Goal: Navigation & Orientation: Understand site structure

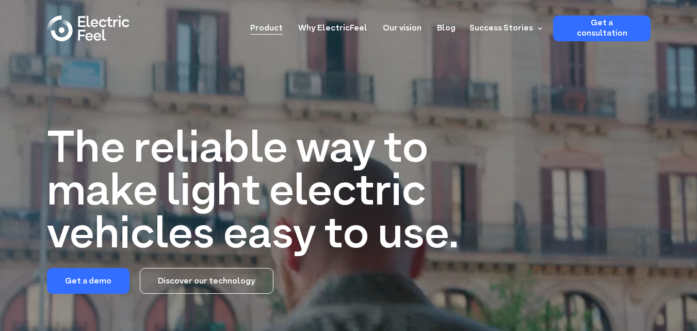
click at [283, 30] on link "Product" at bounding box center [266, 24] width 32 height 19
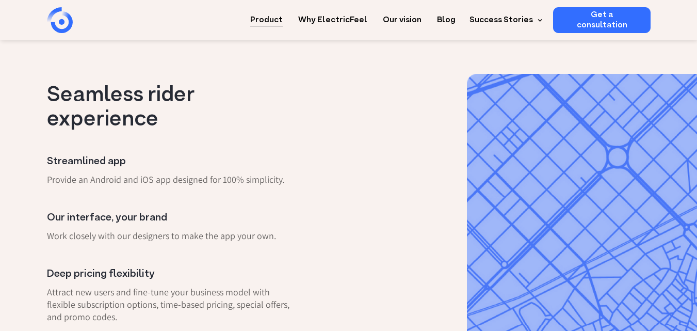
scroll to position [341, 0]
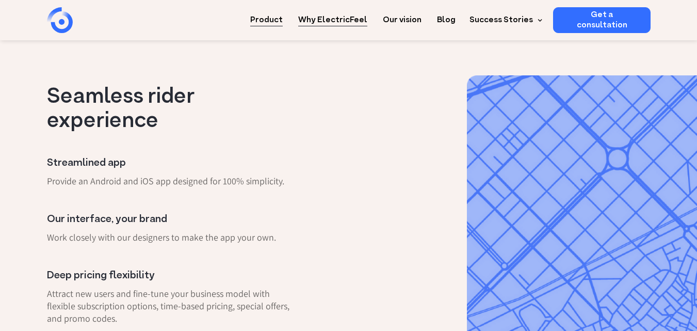
click at [342, 21] on link "Why ElectricFeel" at bounding box center [332, 16] width 69 height 19
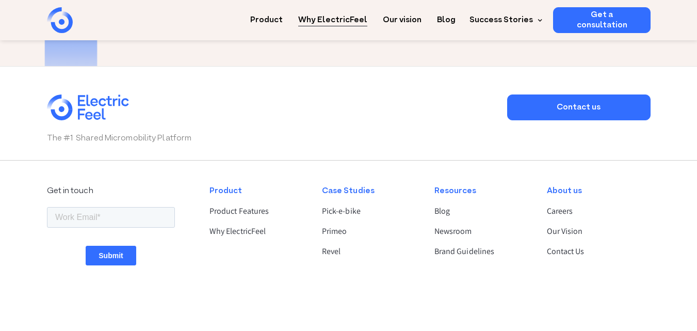
scroll to position [1765, 0]
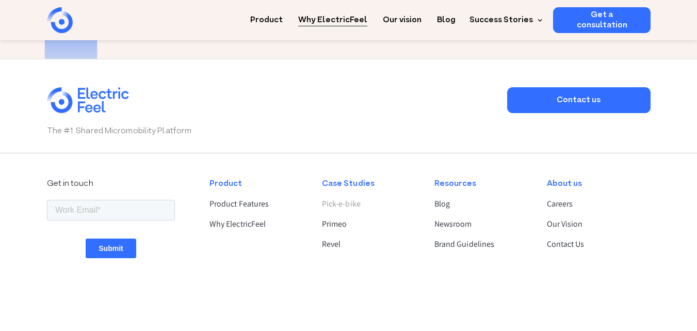
click at [343, 206] on link "Pick-e-bike" at bounding box center [369, 204] width 95 height 12
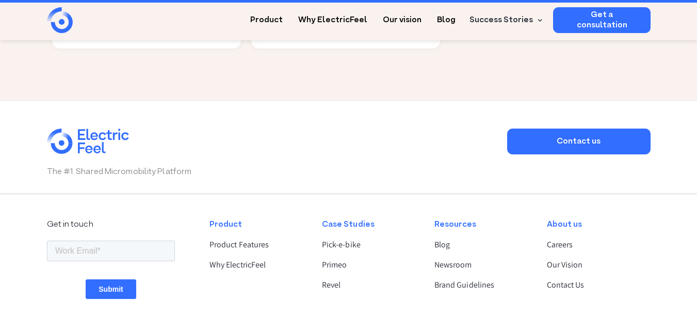
scroll to position [2523, 0]
click at [335, 258] on link "Primeo" at bounding box center [369, 264] width 95 height 12
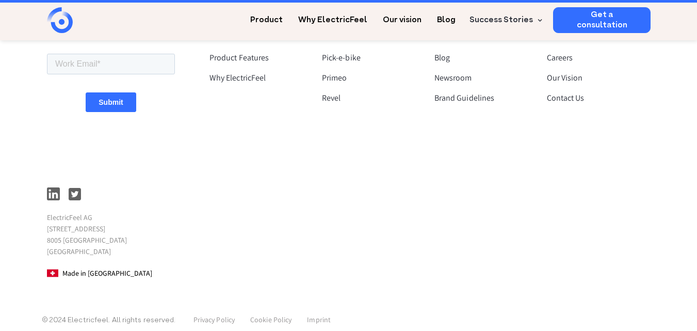
scroll to position [2575, 0]
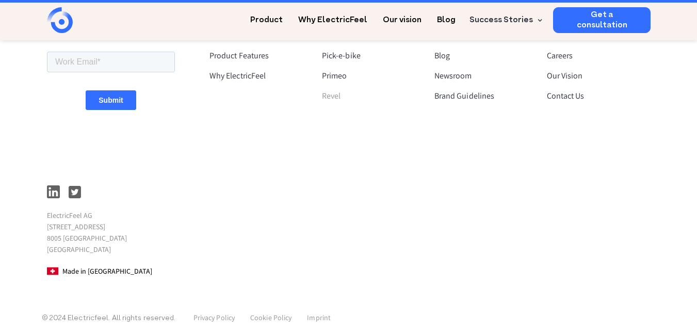
click at [332, 90] on link "Revel" at bounding box center [369, 96] width 95 height 12
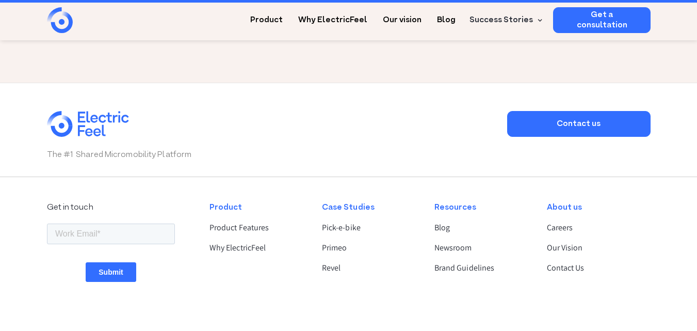
scroll to position [2207, 0]
click at [564, 221] on link "Careers" at bounding box center [594, 227] width 95 height 12
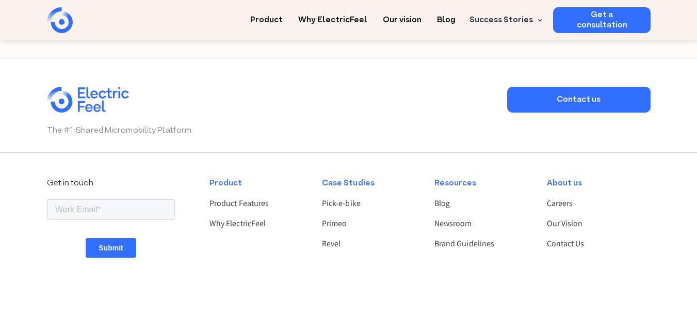
scroll to position [1850, 0]
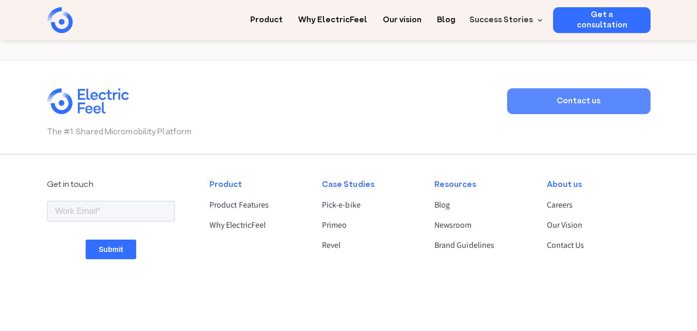
click at [579, 89] on link "Contact us" at bounding box center [578, 101] width 143 height 26
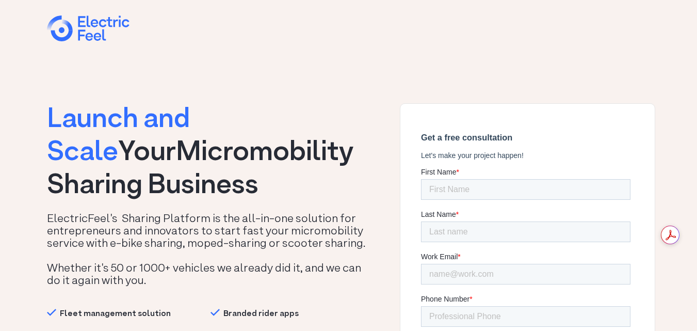
click at [94, 35] on div "home" at bounding box center [106, 29] width 62 height 31
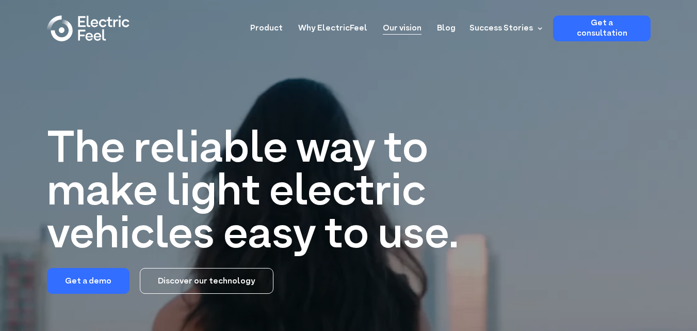
click at [413, 28] on link "Our vision" at bounding box center [402, 24] width 39 height 19
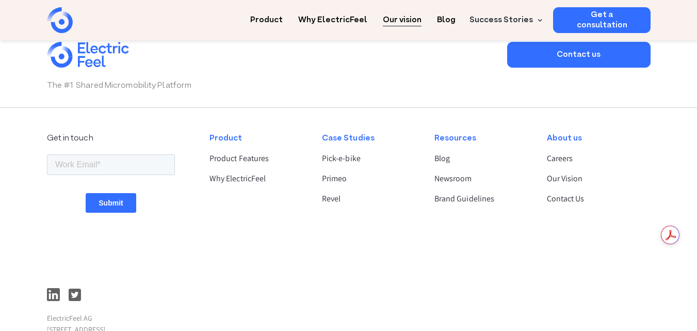
scroll to position [1787, 0]
